Goal: Information Seeking & Learning: Learn about a topic

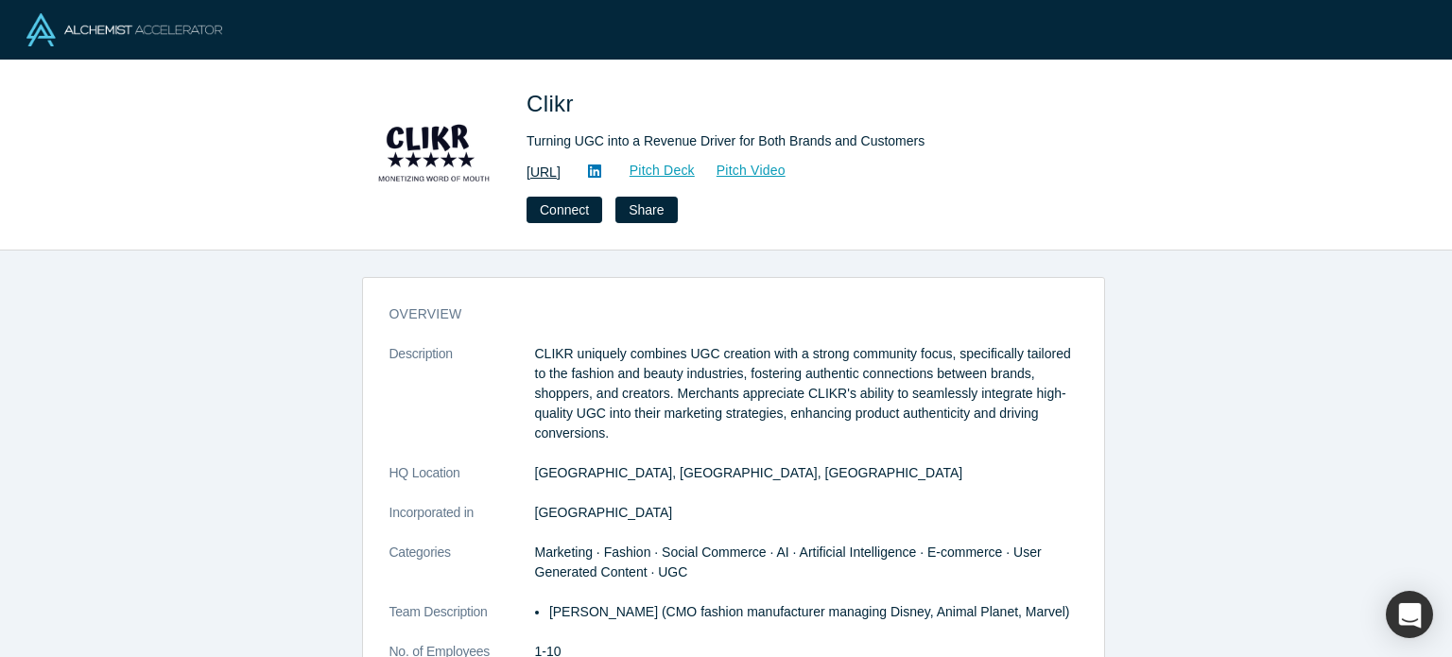
click at [561, 166] on link "[URL]" at bounding box center [544, 173] width 34 height 20
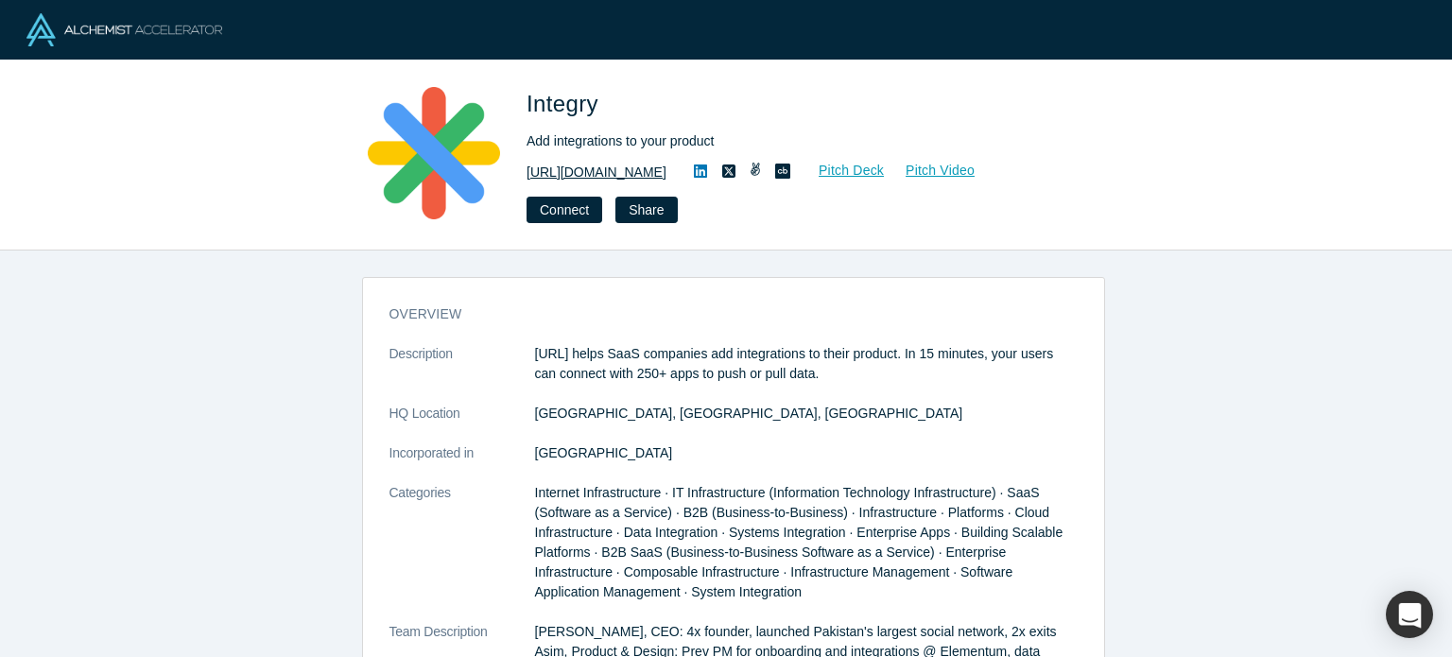
click at [593, 172] on link "https://integry.io/" at bounding box center [597, 173] width 140 height 20
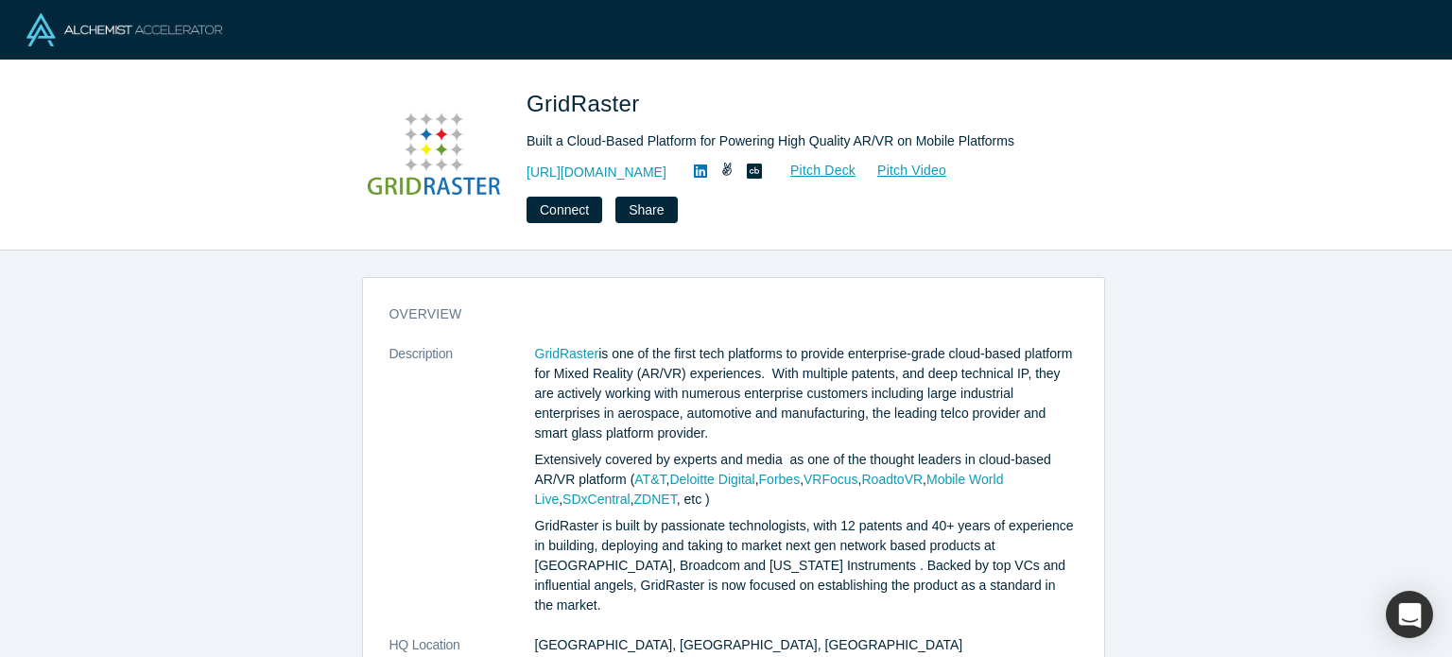
drag, startPoint x: 720, startPoint y: 175, endPoint x: 745, endPoint y: 196, distance: 32.9
click at [639, 174] on link "https://www.gridraster.com" at bounding box center [597, 173] width 140 height 20
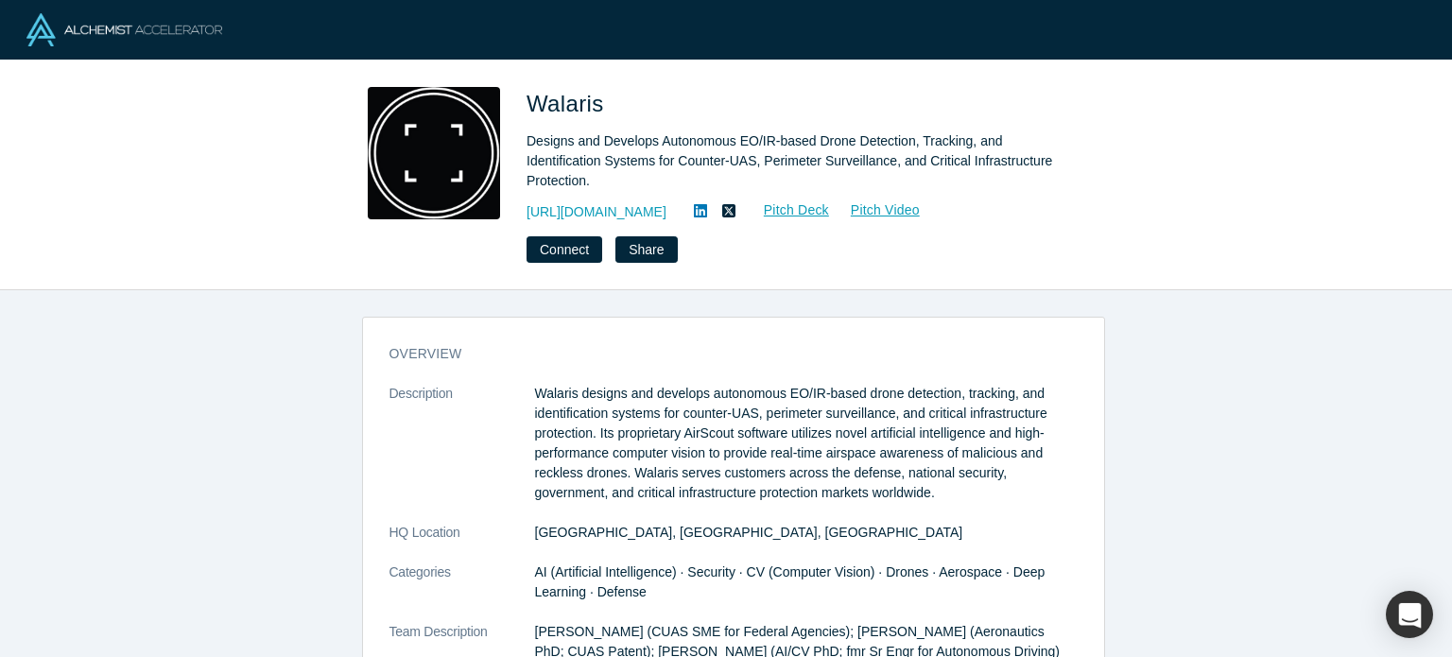
click at [700, 215] on icon at bounding box center [700, 210] width 13 height 15
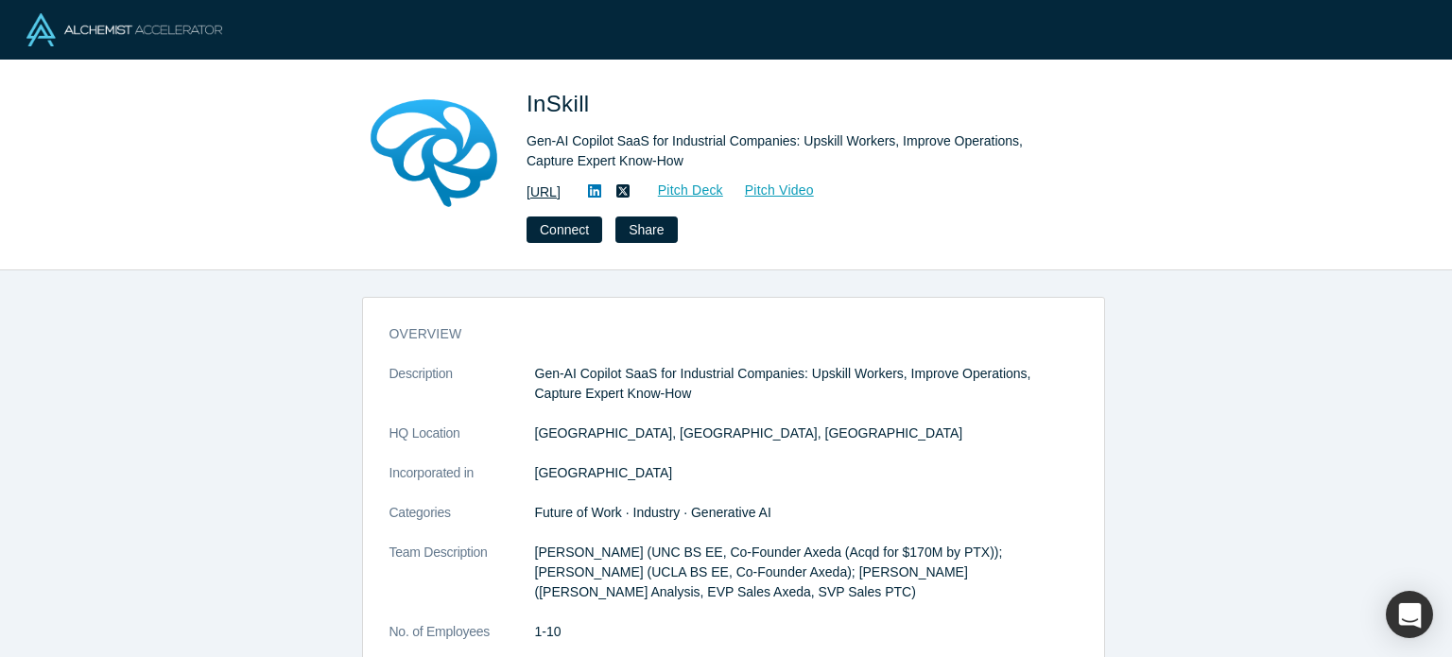
click at [561, 195] on link "https://inskill.ai" at bounding box center [544, 192] width 34 height 20
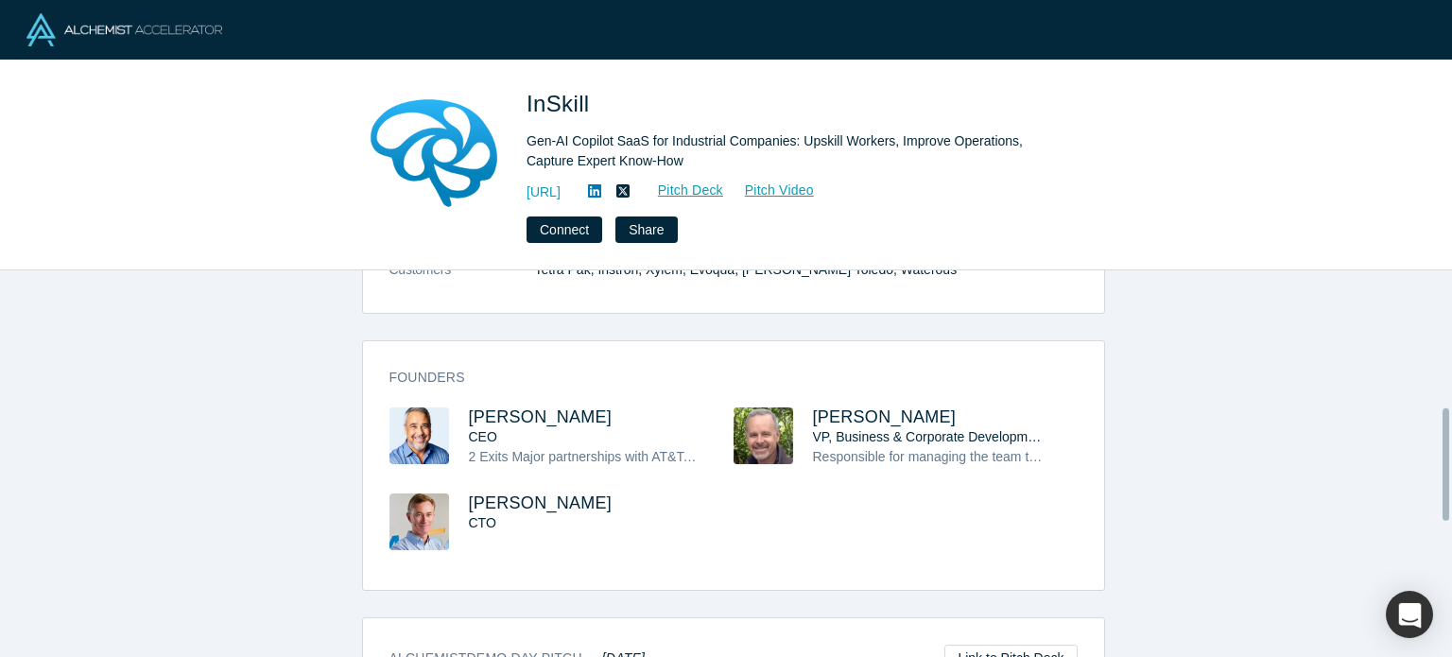
scroll to position [473, 0]
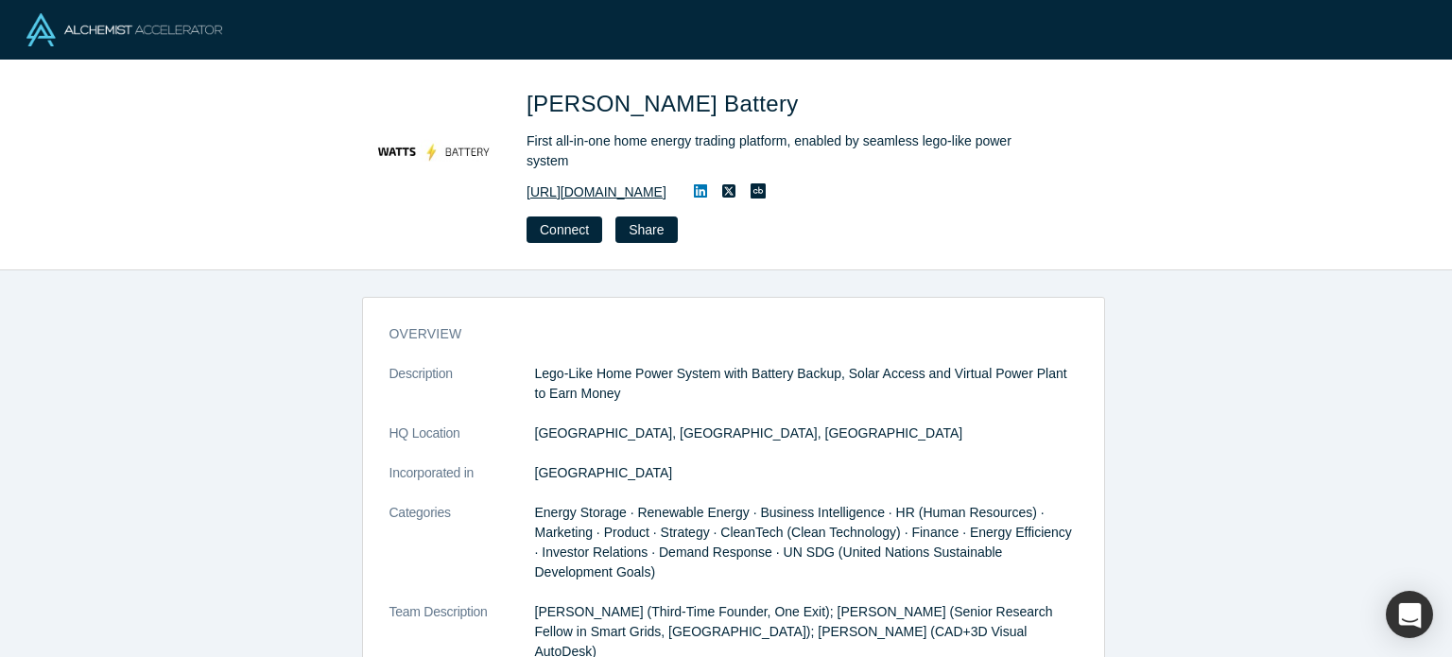
drag, startPoint x: 659, startPoint y: 191, endPoint x: 685, endPoint y: 217, distance: 36.8
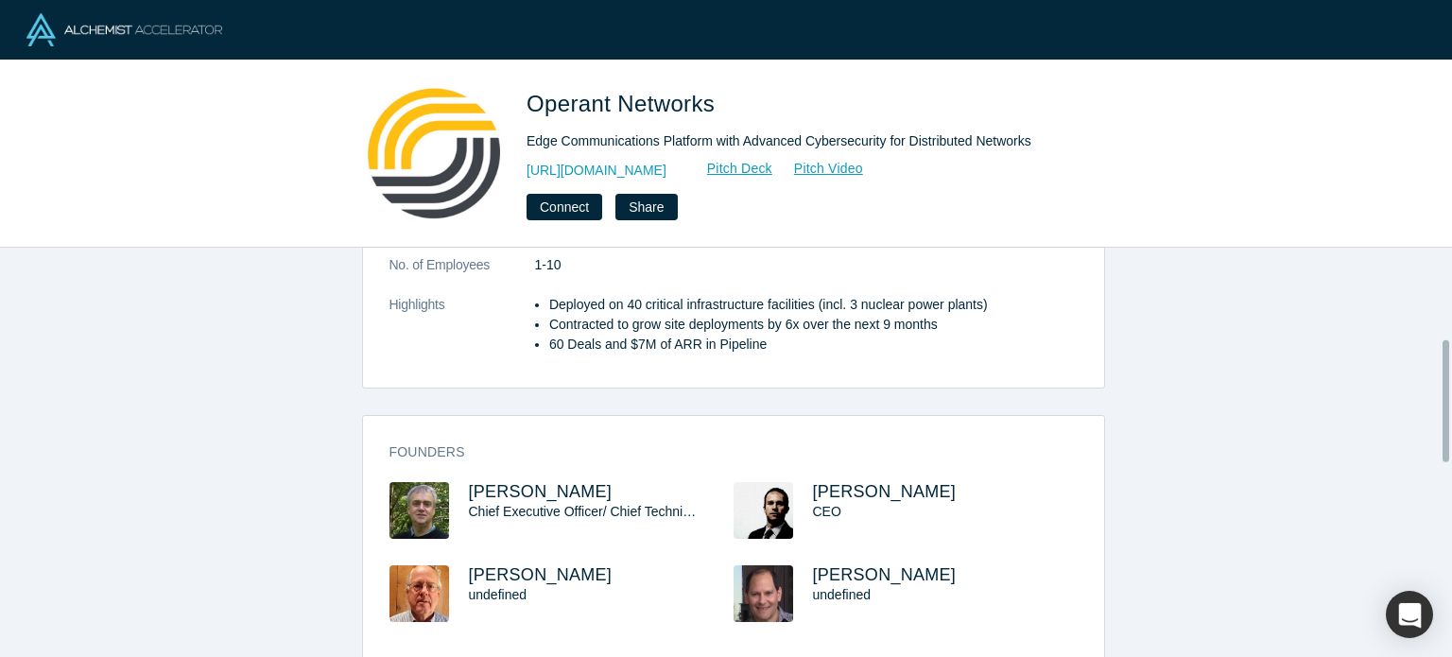
scroll to position [284, 0]
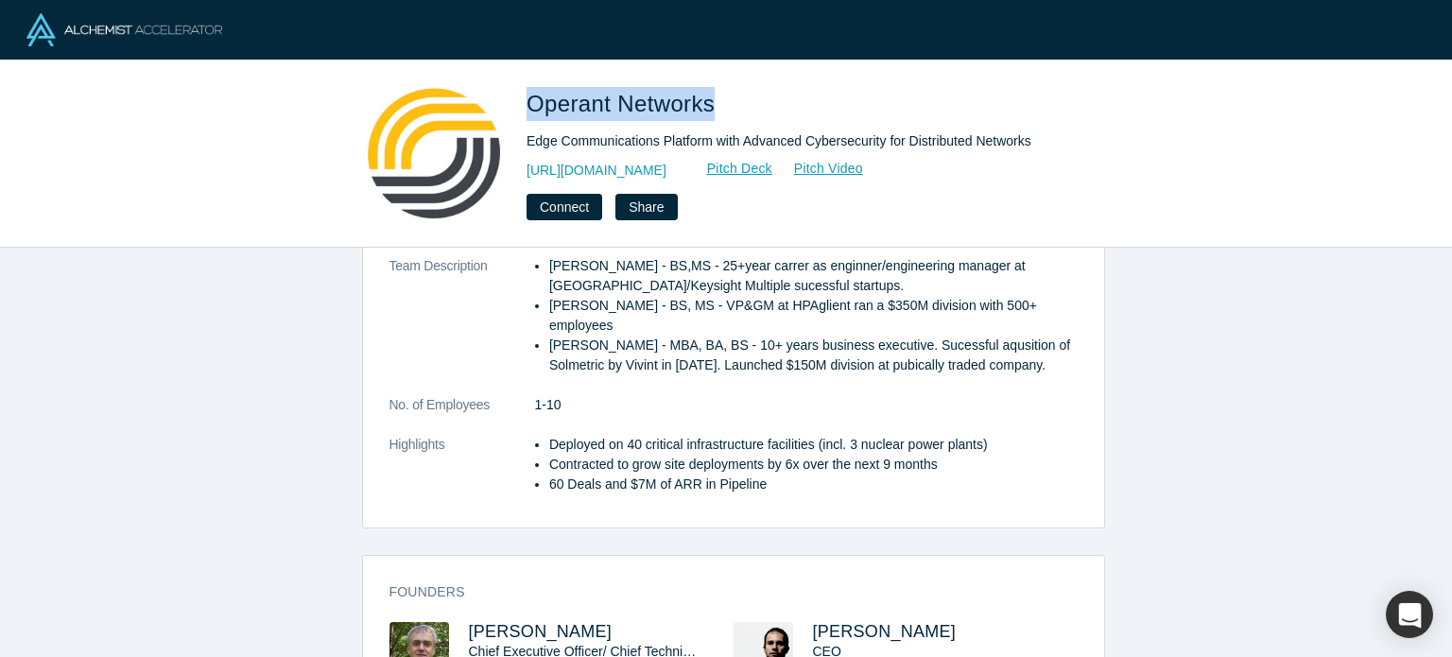
drag, startPoint x: 518, startPoint y: 97, endPoint x: 715, endPoint y: 108, distance: 196.9
click at [715, 108] on div "Operant Networks Edge Communications Platform with Advanced Cybersecurity for D…" at bounding box center [726, 153] width 743 height 133
copy span "Operant Networks"
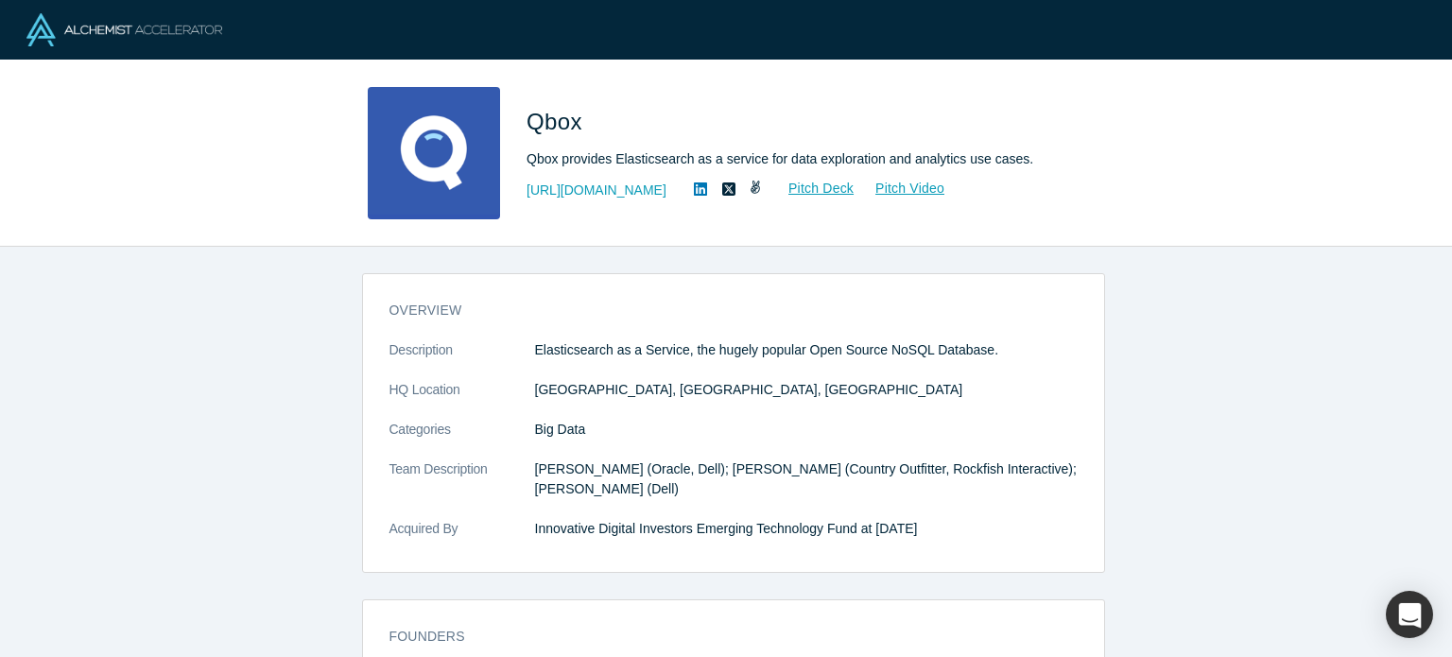
click at [694, 191] on icon at bounding box center [700, 189] width 13 height 15
click at [580, 189] on link "http://qbox.io" at bounding box center [597, 191] width 140 height 20
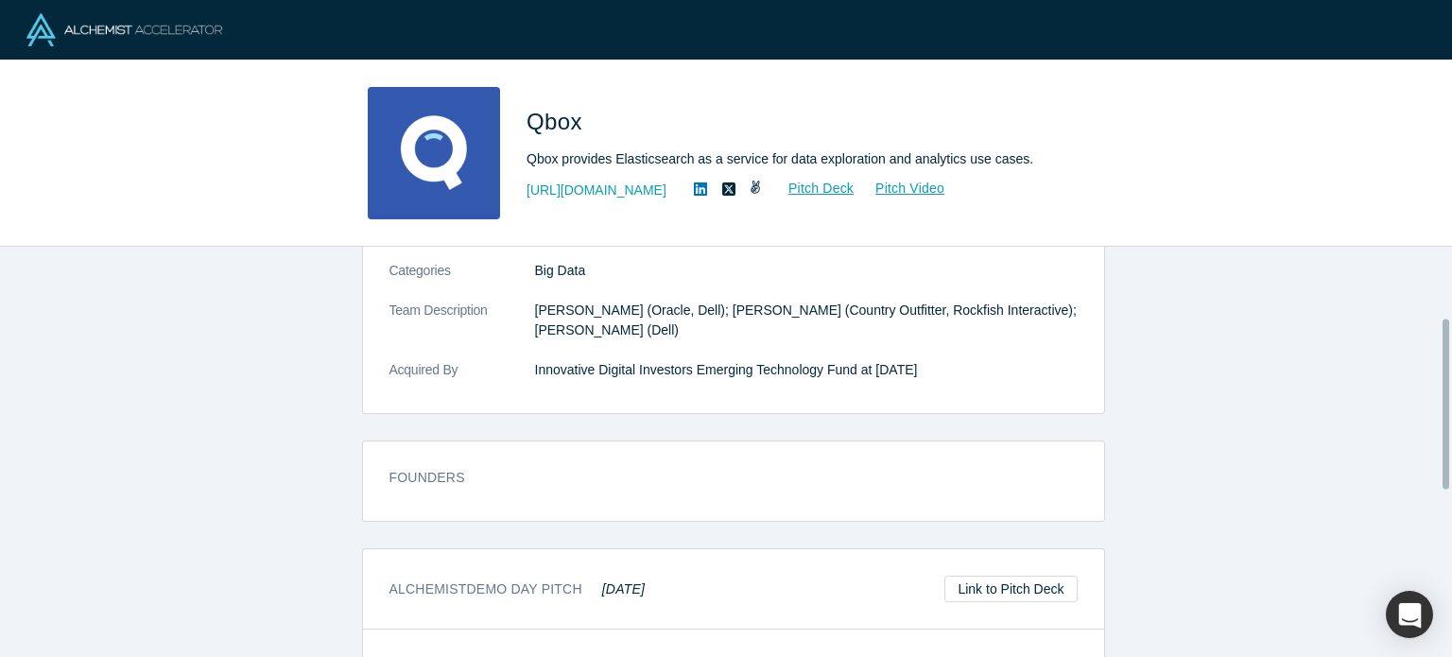
scroll to position [189, 0]
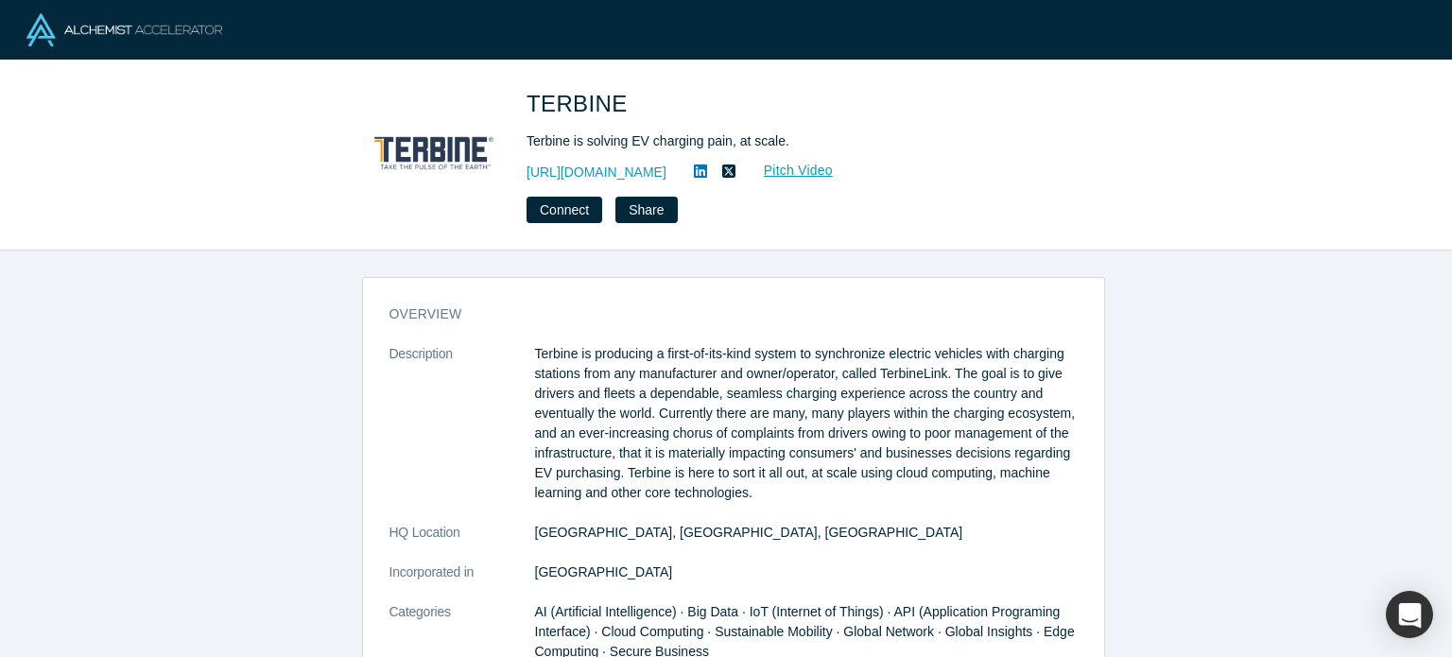
click at [704, 173] on icon at bounding box center [700, 171] width 13 height 15
click at [624, 171] on link "https://www.terbine.com" at bounding box center [597, 173] width 140 height 20
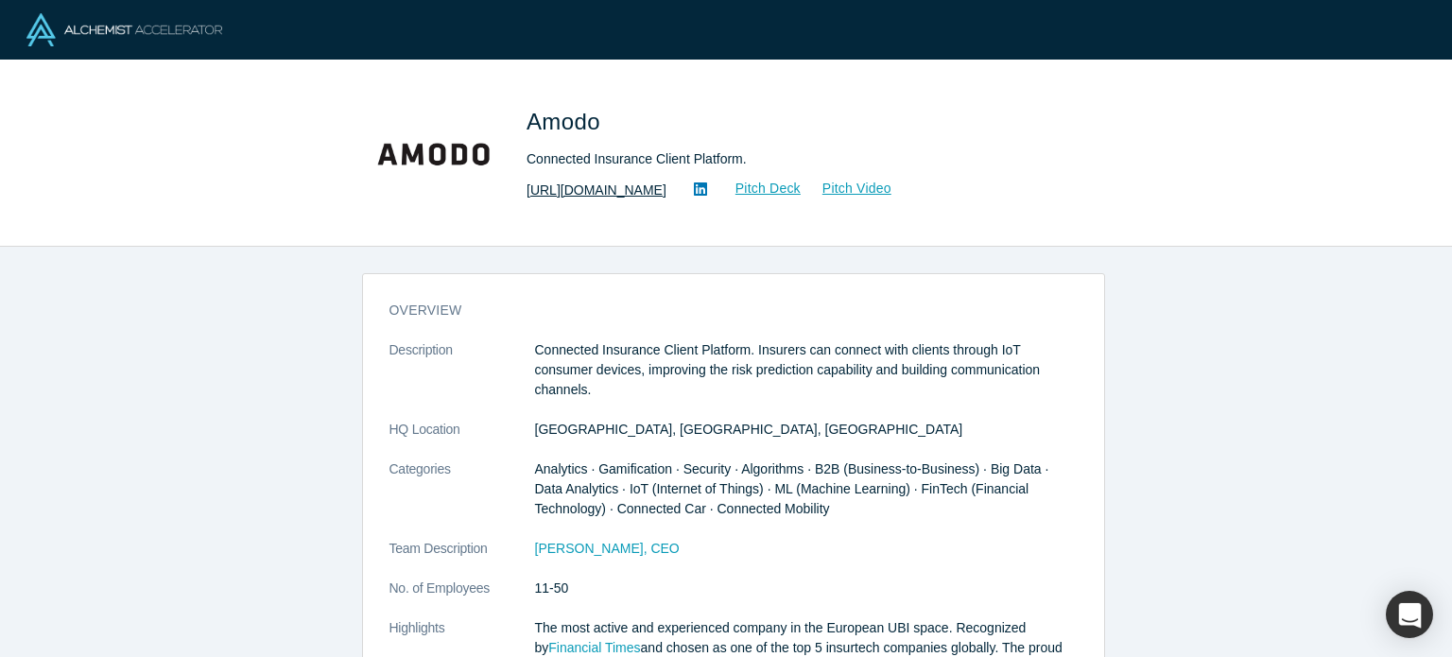
click at [625, 188] on link "[URL][DOMAIN_NAME]" at bounding box center [597, 191] width 140 height 20
click at [694, 190] on icon at bounding box center [700, 188] width 13 height 13
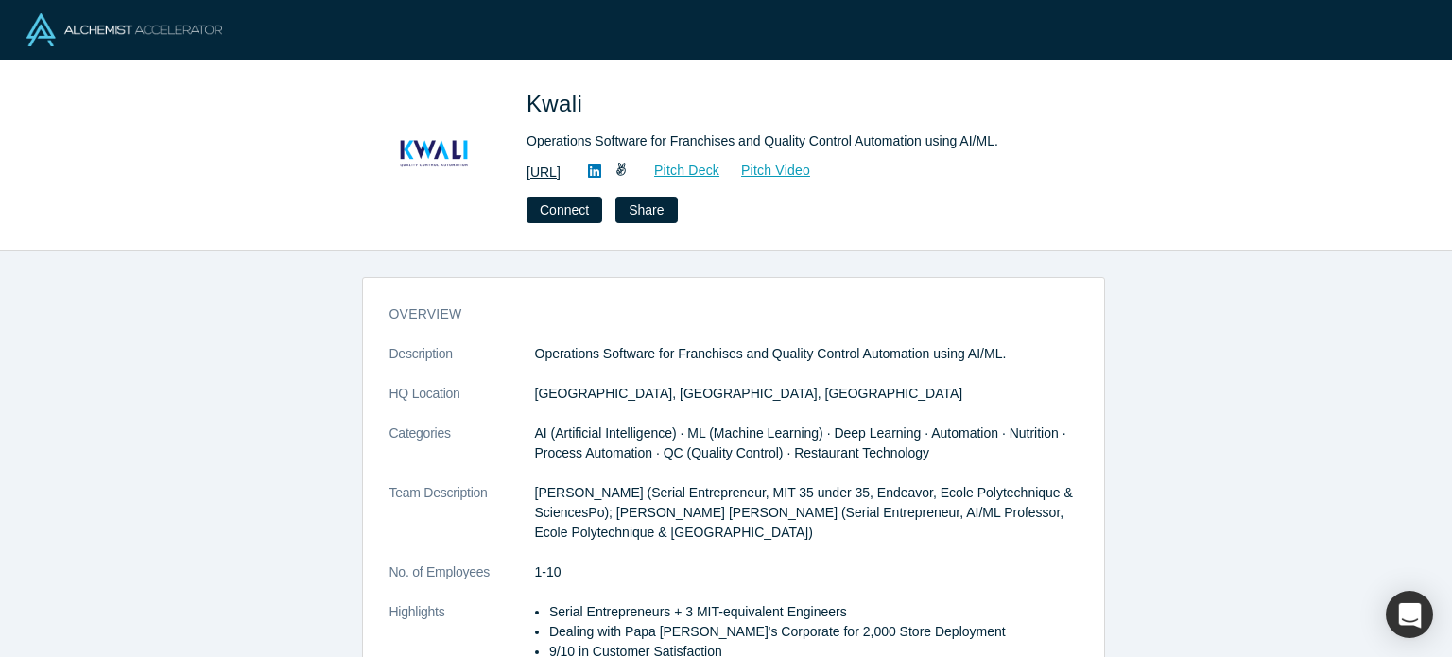
click at [561, 169] on link "[URL]" at bounding box center [544, 173] width 34 height 20
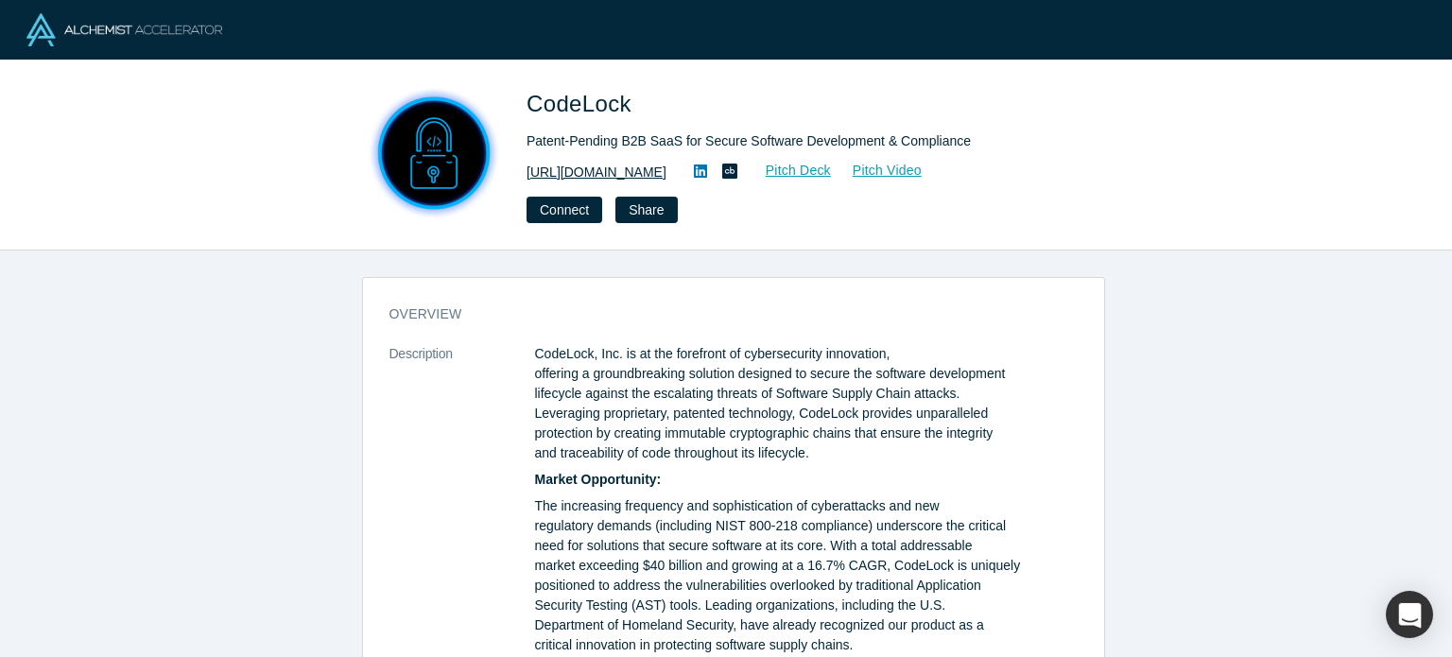
click at [615, 169] on link "https://www.codelock.it" at bounding box center [597, 173] width 140 height 20
click at [698, 174] on icon at bounding box center [700, 171] width 13 height 15
